Goal: Information Seeking & Learning: Understand process/instructions

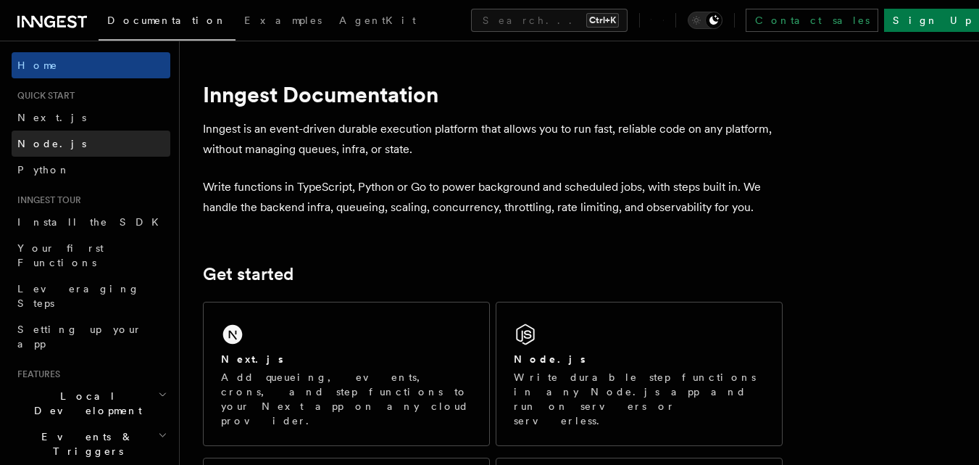
click at [102, 148] on link "Node.js" at bounding box center [91, 143] width 159 height 26
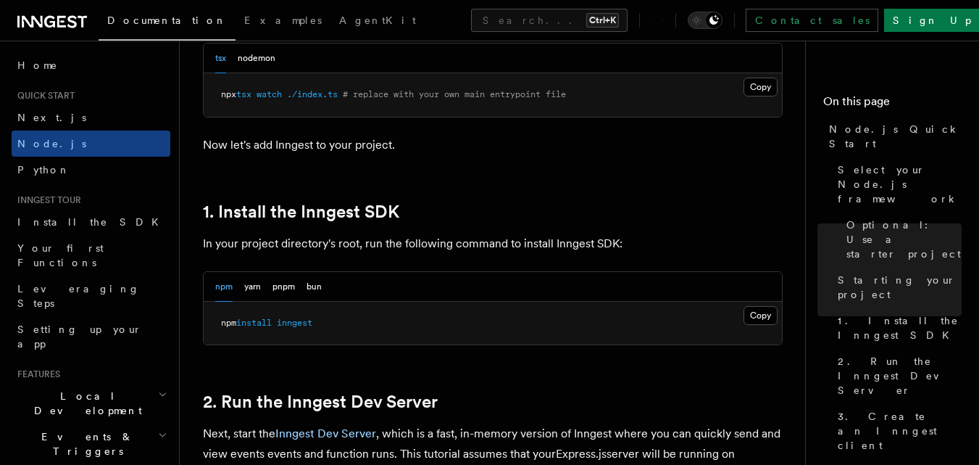
scroll to position [848, 0]
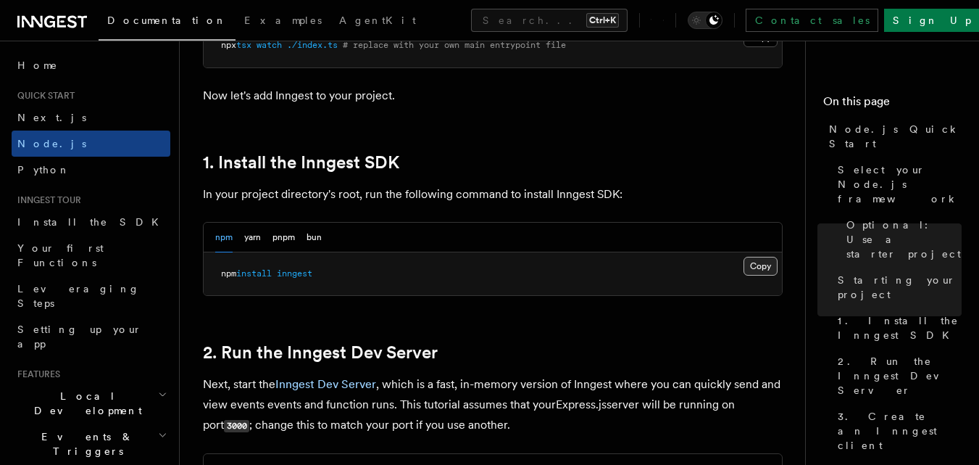
click at [755, 260] on button "Copy Copied" at bounding box center [761, 266] width 34 height 19
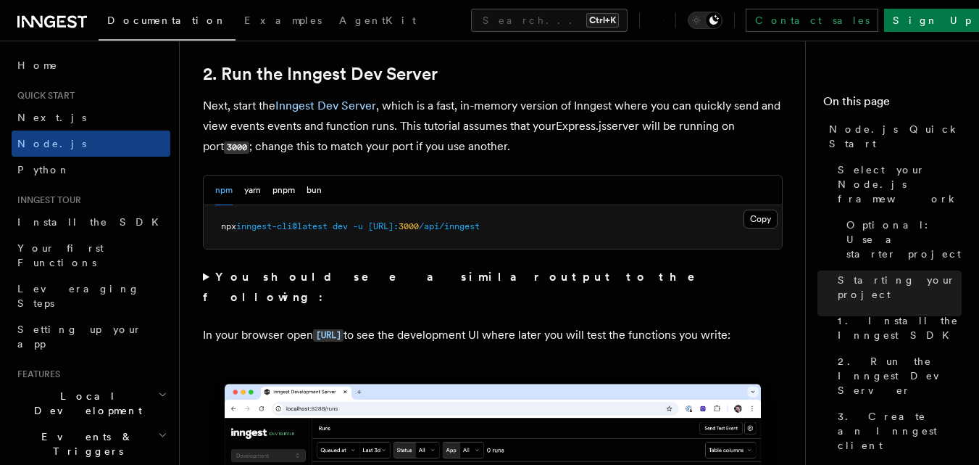
scroll to position [1127, 0]
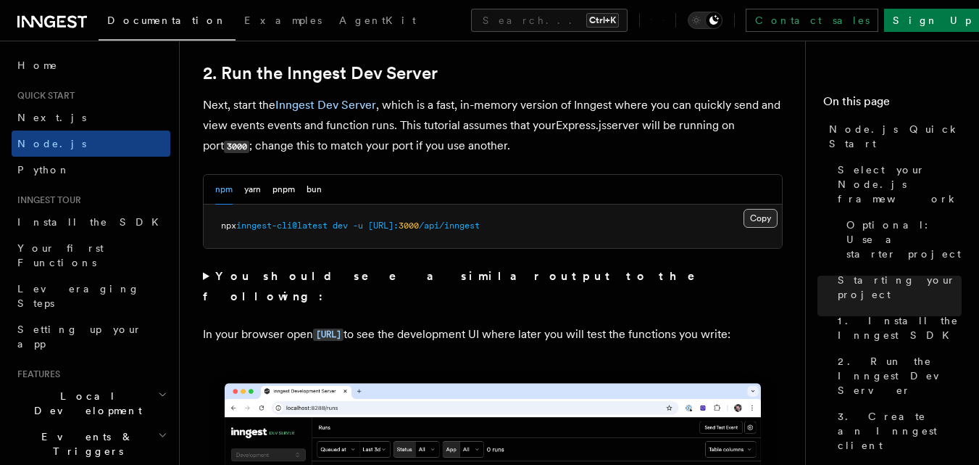
click at [749, 217] on button "Copy Copied" at bounding box center [761, 218] width 34 height 19
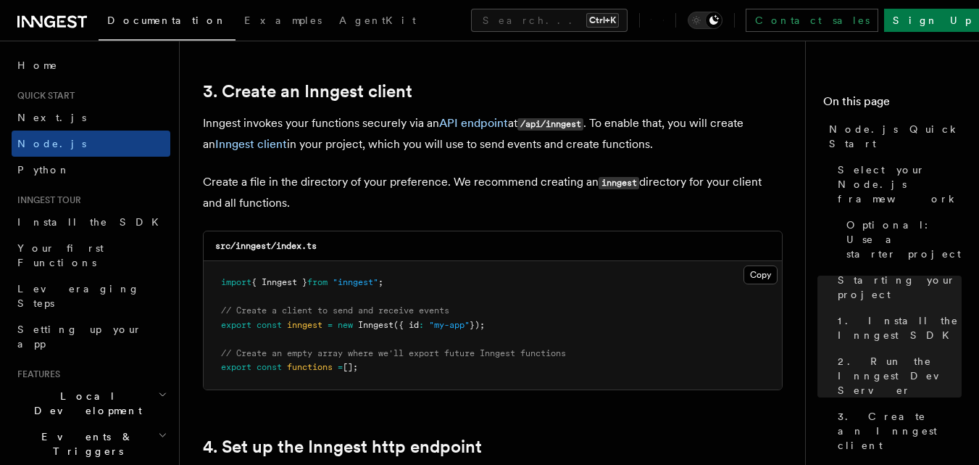
scroll to position [1825, 0]
click at [760, 272] on button "Copy Copied" at bounding box center [761, 274] width 34 height 19
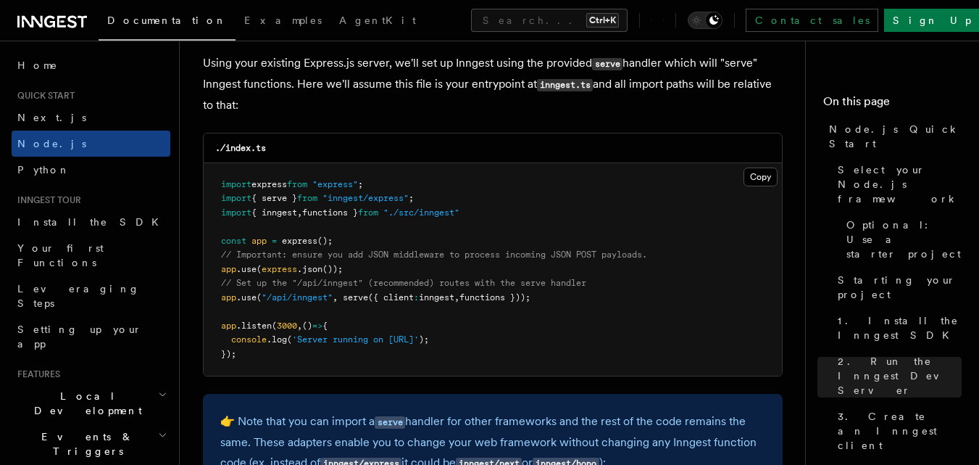
scroll to position [2241, 0]
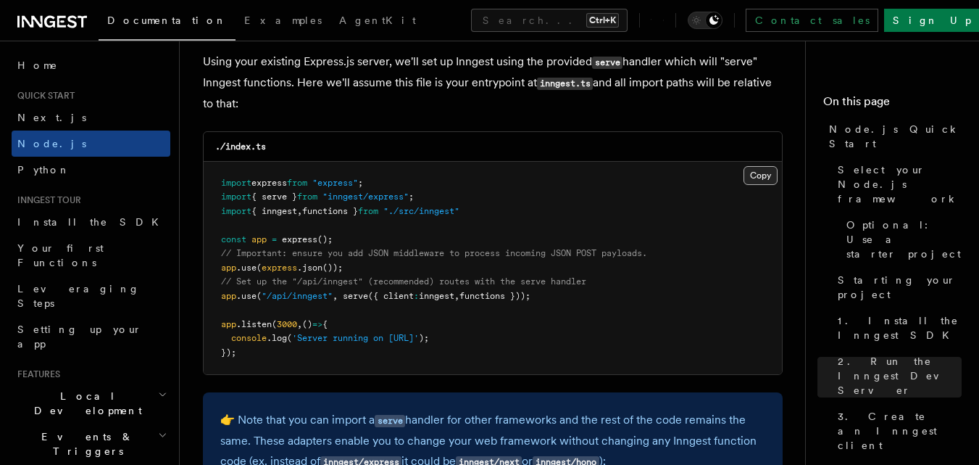
click at [768, 167] on button "Copy Copied" at bounding box center [761, 175] width 34 height 19
drag, startPoint x: 217, startPoint y: 209, endPoint x: 526, endPoint y: 215, distance: 308.9
click at [526, 215] on pre "import express from "express" ; import { serve } from "inngest/express" ; impor…" at bounding box center [493, 268] width 578 height 213
copy span "import { inngest , functions } from "./src/inngest""
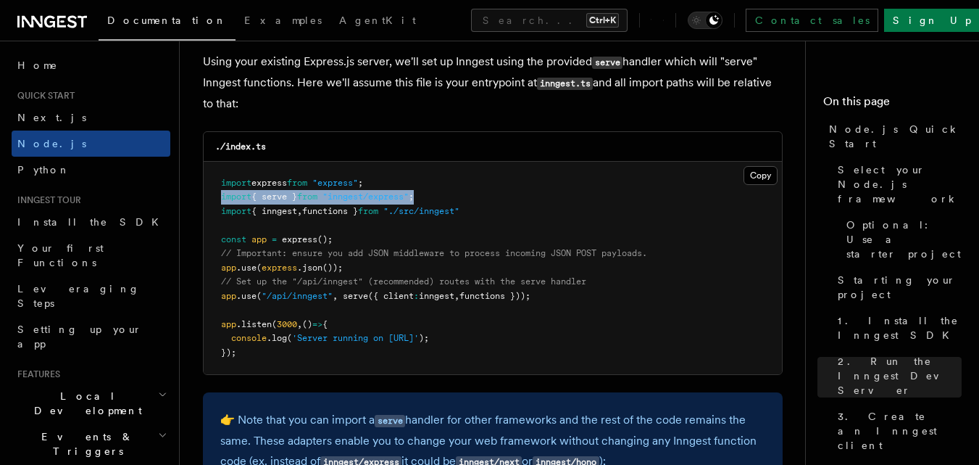
drag, startPoint x: 440, startPoint y: 194, endPoint x: 219, endPoint y: 196, distance: 221.1
click at [219, 196] on pre "import express from "express" ; import { serve } from "inngest/express" ; impor…" at bounding box center [493, 268] width 578 height 213
copy span "import { serve } from "inngest/express" ;"
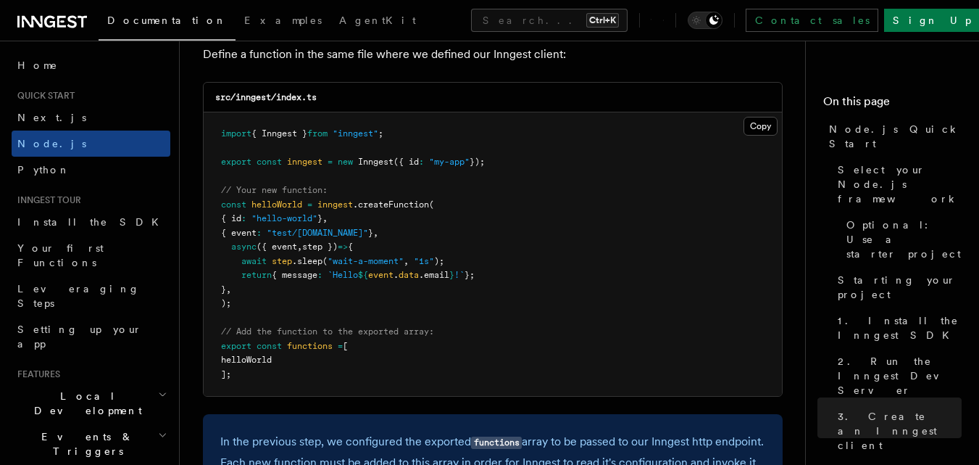
scroll to position [2901, 0]
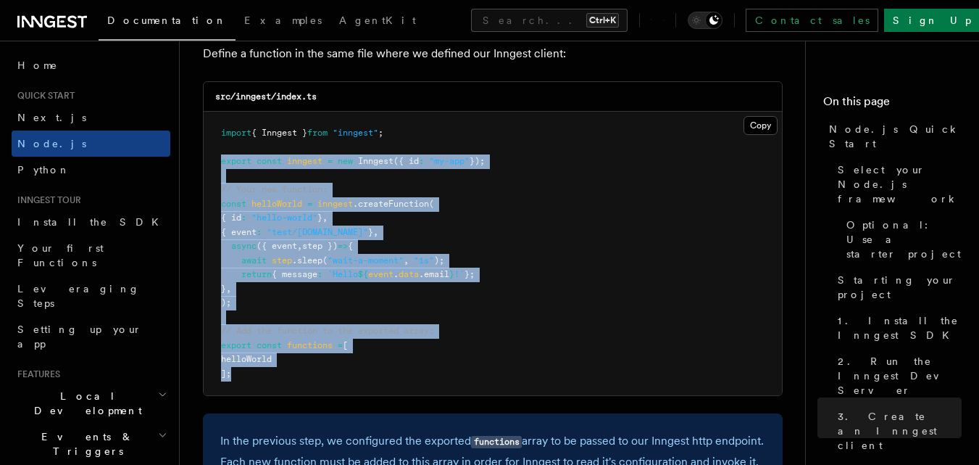
drag, startPoint x: 218, startPoint y: 157, endPoint x: 328, endPoint y: 373, distance: 242.2
click at [328, 373] on pre "import { Inngest } from "inngest" ; export const inngest = new Inngest ({ id : …" at bounding box center [493, 253] width 578 height 283
copy code "export const inngest = new Inngest ({ id : "my-app" }); // Your new function: c…"
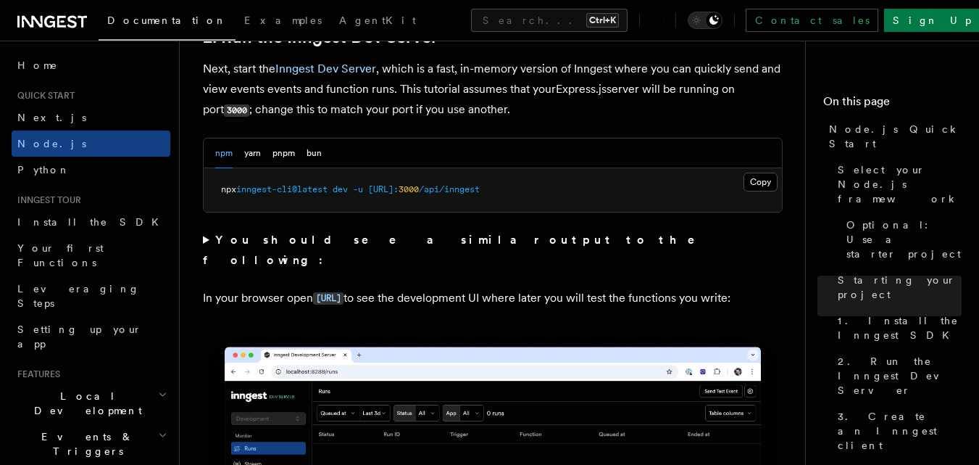
scroll to position [1132, 0]
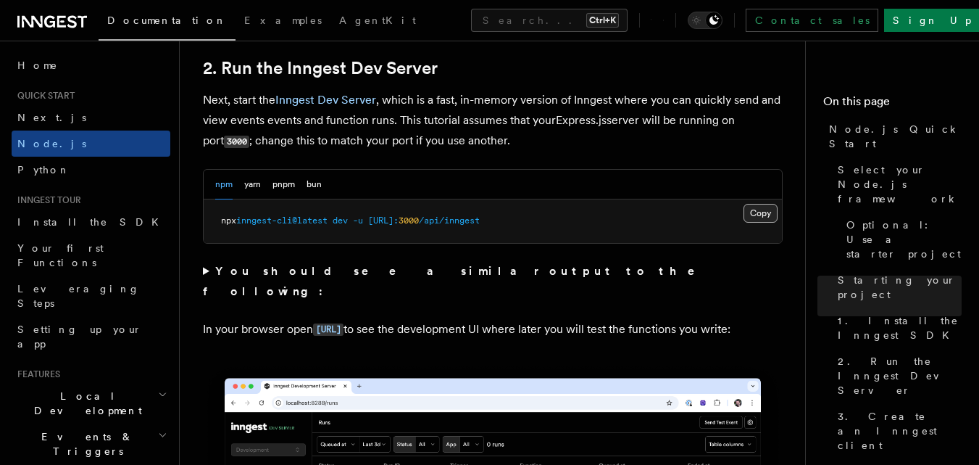
click at [760, 210] on button "Copy Copied" at bounding box center [761, 213] width 34 height 19
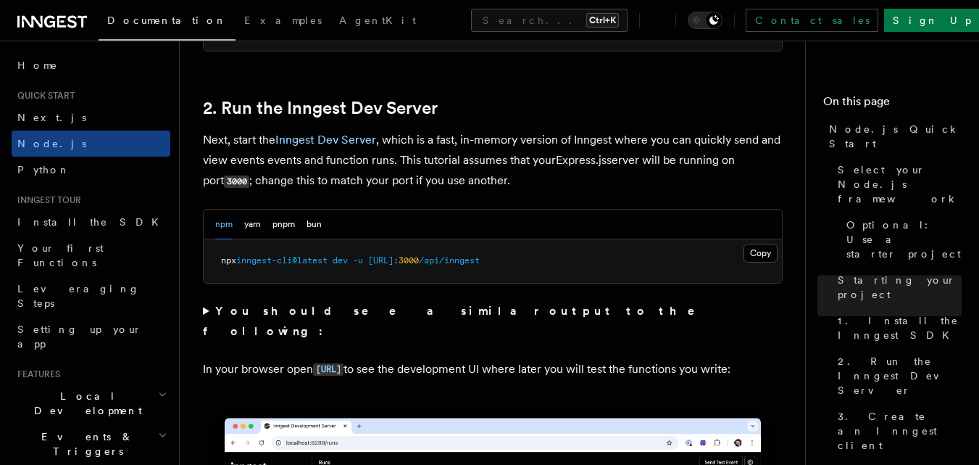
scroll to position [1092, 0]
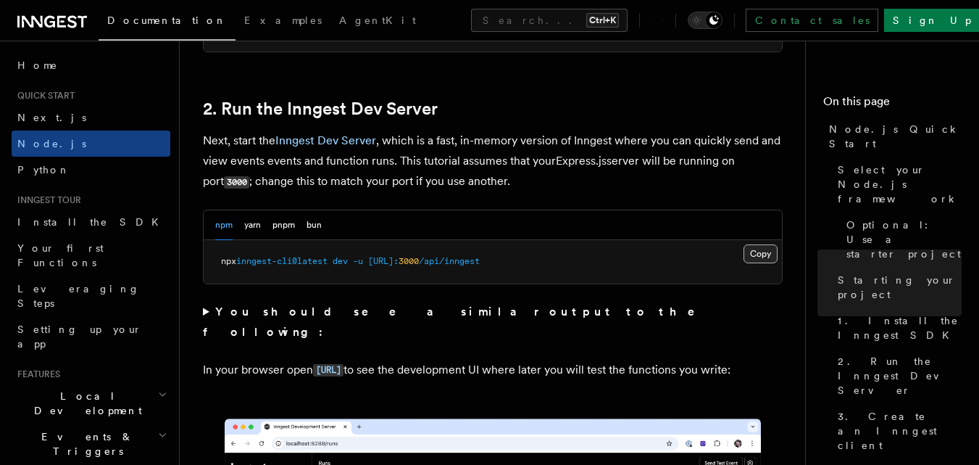
click at [761, 249] on button "Copy Copied" at bounding box center [761, 253] width 34 height 19
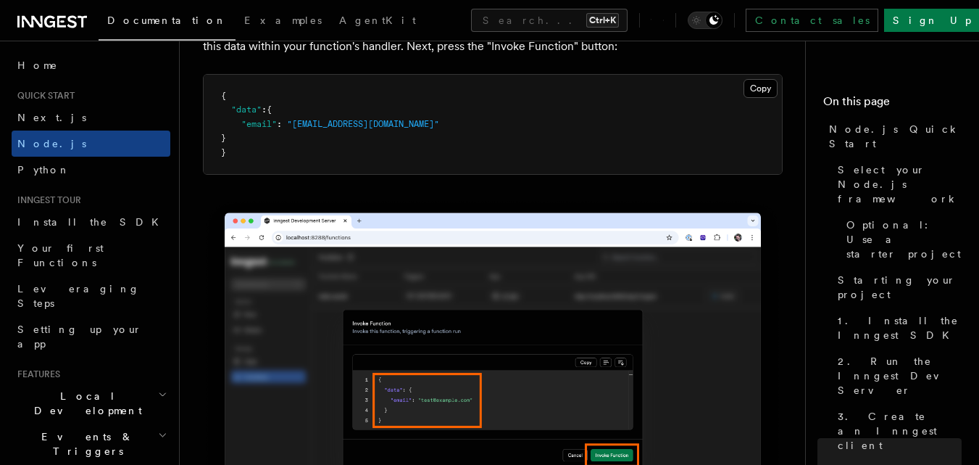
scroll to position [4449, 0]
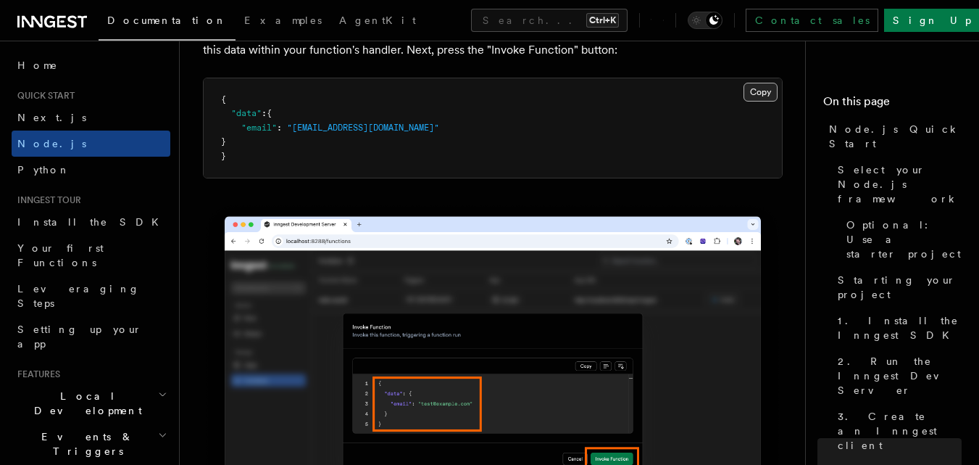
click at [767, 101] on button "Copy Copied" at bounding box center [761, 92] width 34 height 19
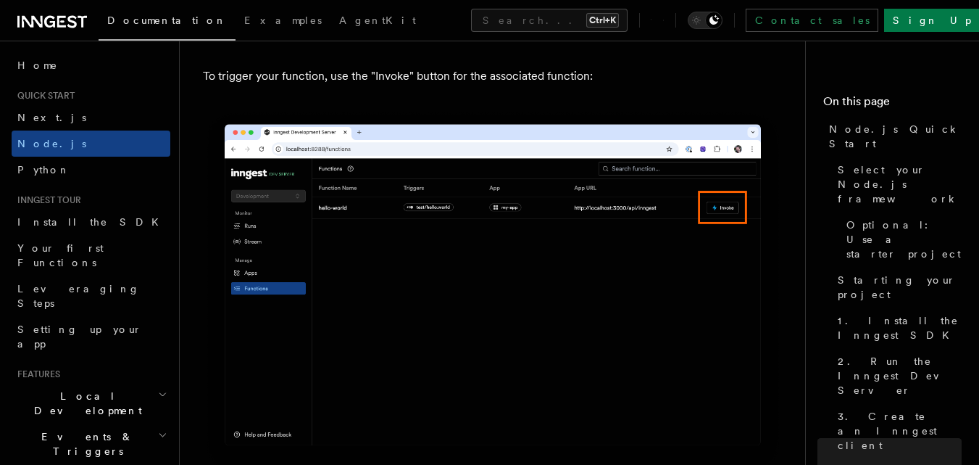
scroll to position [3970, 0]
